Goal: Check status

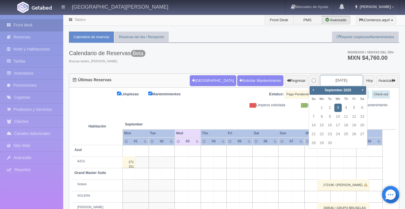
click at [343, 78] on input "[DATE]" at bounding box center [341, 80] width 43 height 11
click at [355, 134] on link "26" at bounding box center [353, 134] width 7 height 8
type input "[DATE]"
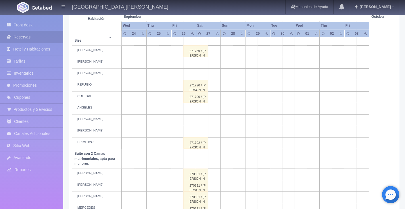
scroll to position [272, 0]
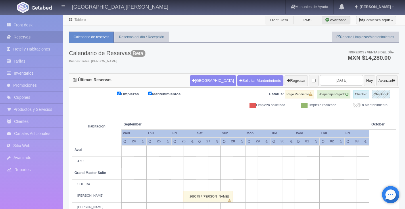
click at [347, 79] on input "[DATE]" at bounding box center [341, 80] width 43 height 11
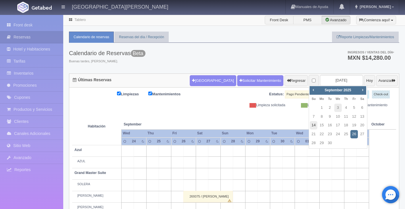
click at [315, 125] on link "14" at bounding box center [313, 125] width 7 height 8
type input "2025-09-14"
